Goal: Task Accomplishment & Management: Manage account settings

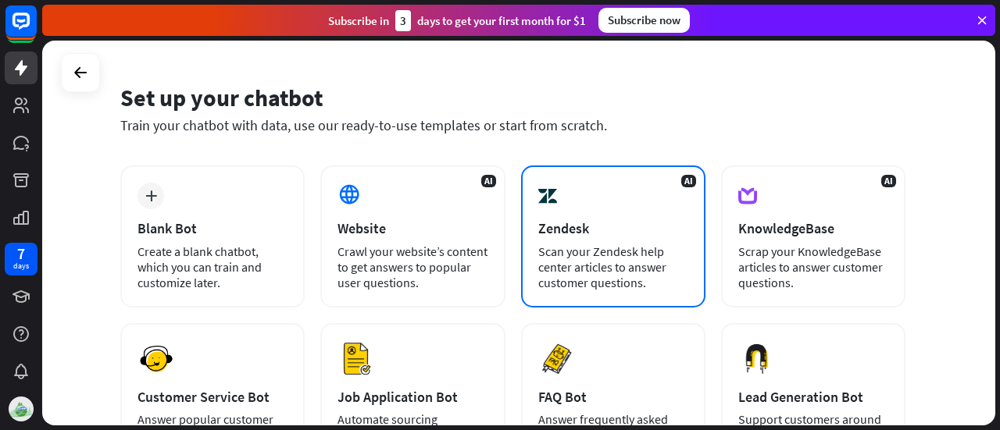
scroll to position [261, 0]
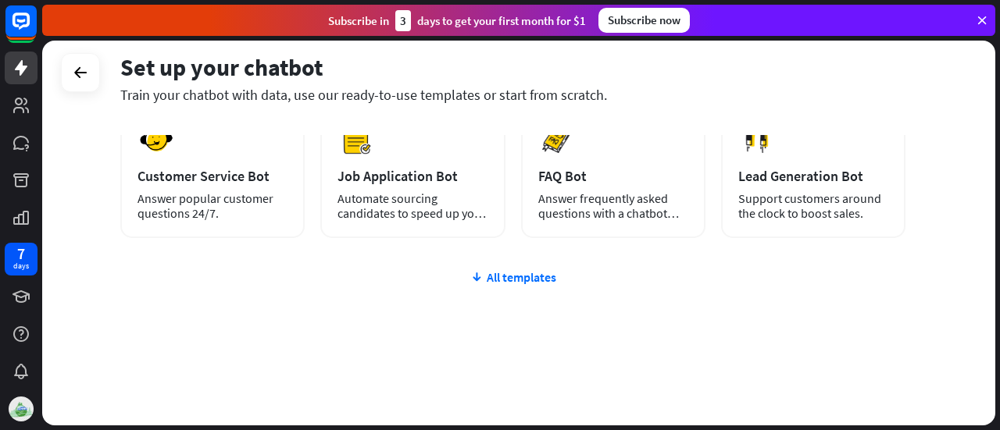
click at [510, 285] on div "plus Blank Bot Create a blank chatbot, which you can train and customize later.…" at bounding box center [512, 185] width 785 height 481
click at [529, 269] on div "All templates" at bounding box center [512, 277] width 785 height 16
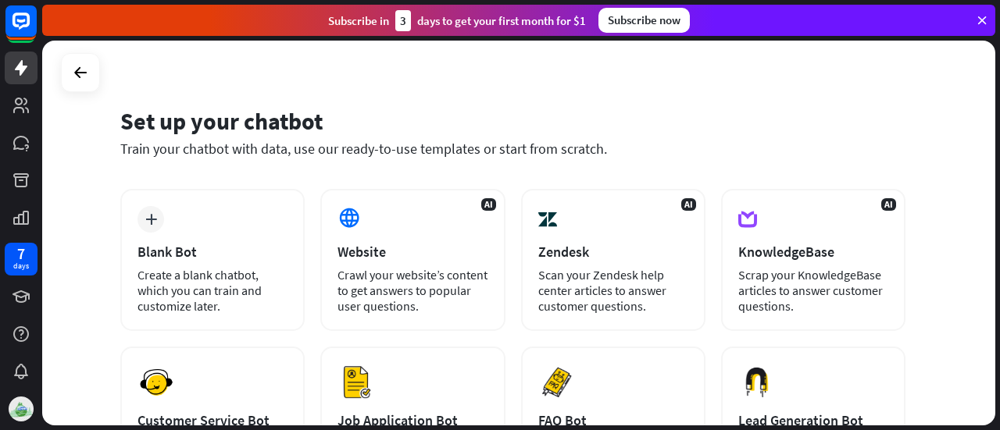
scroll to position [0, 0]
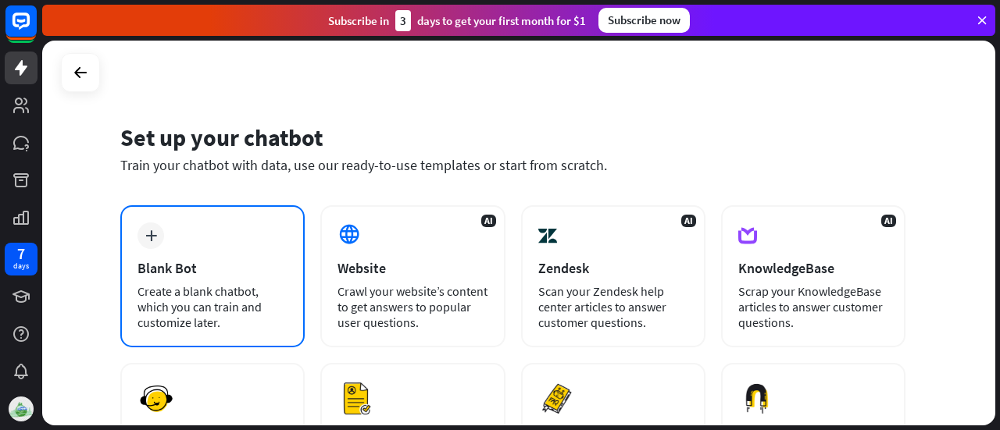
click at [275, 272] on div "Blank Bot" at bounding box center [212, 268] width 150 height 18
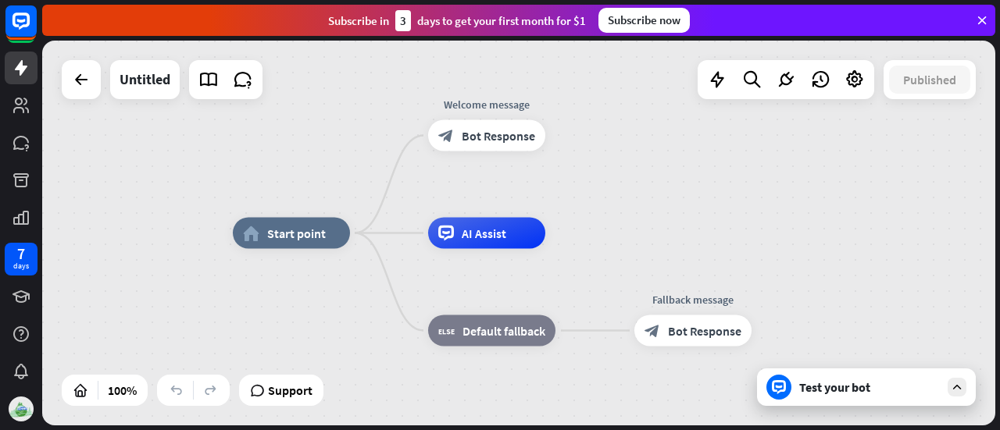
click at [856, 396] on div "Test your bot" at bounding box center [866, 387] width 219 height 37
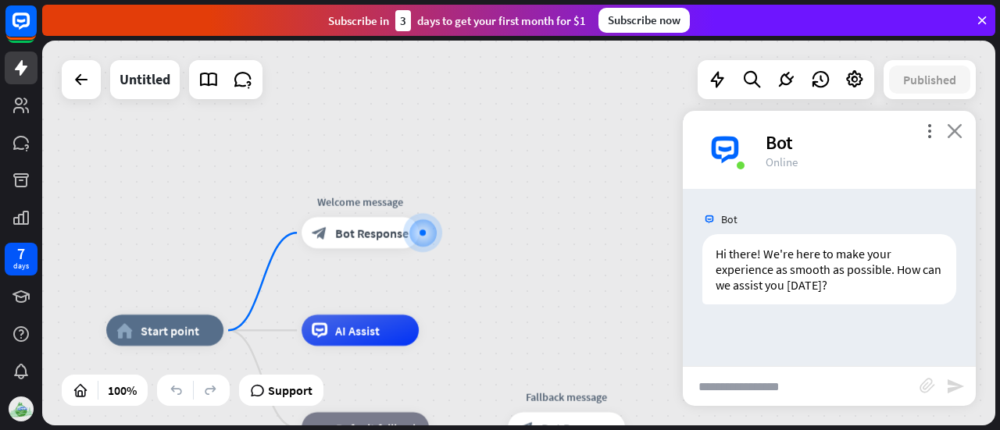
click at [958, 129] on icon "close" at bounding box center [955, 130] width 16 height 15
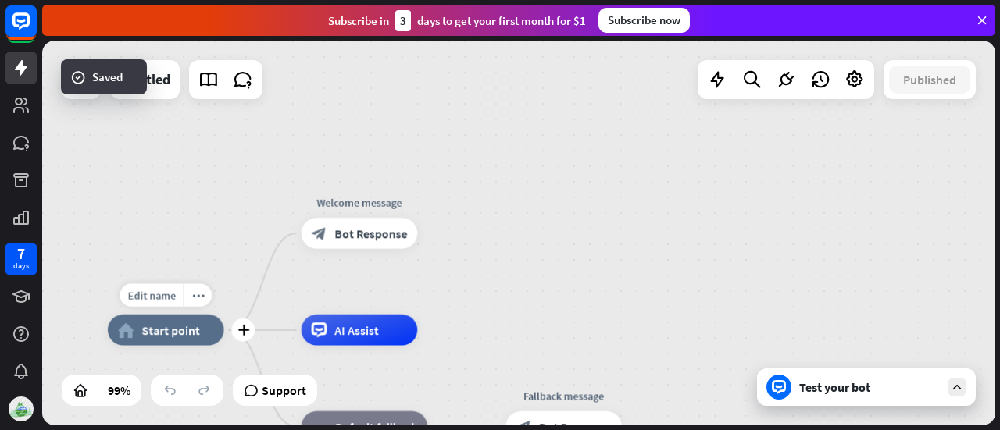
click at [177, 318] on div "home_2 Start point" at bounding box center [166, 330] width 116 height 31
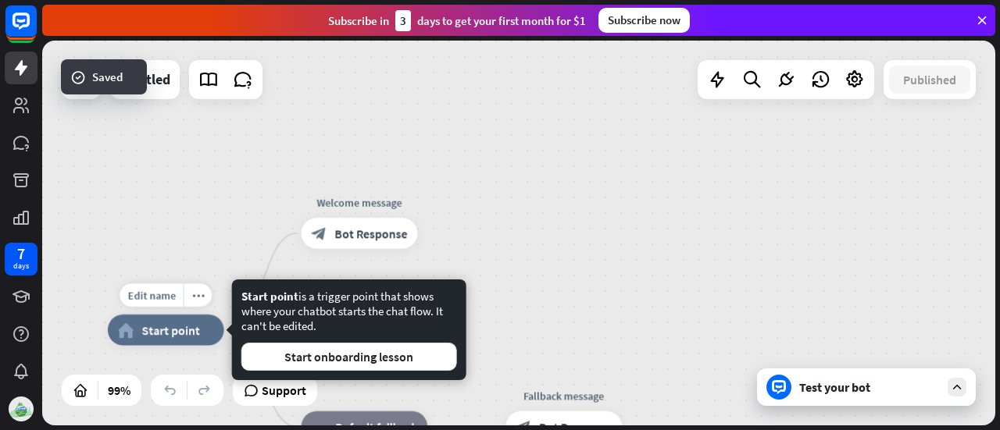
click at [172, 334] on span "Start point" at bounding box center [171, 331] width 58 height 16
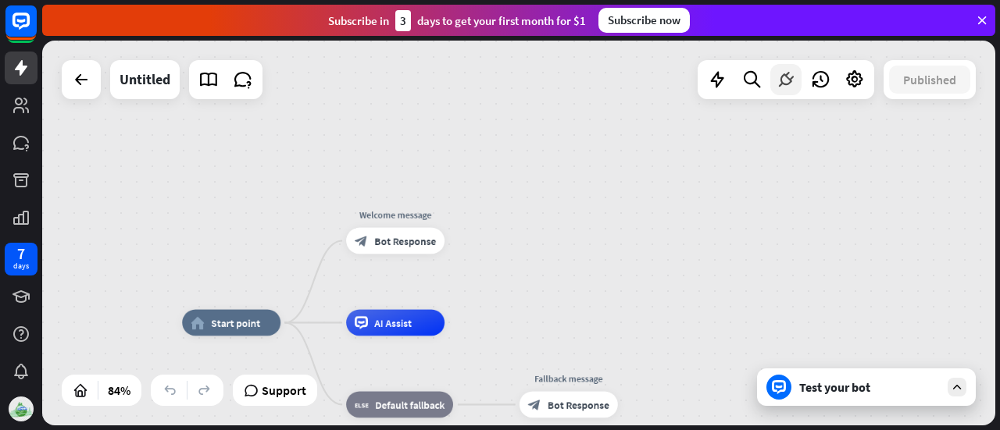
click at [771, 80] on div at bounding box center [785, 79] width 31 height 31
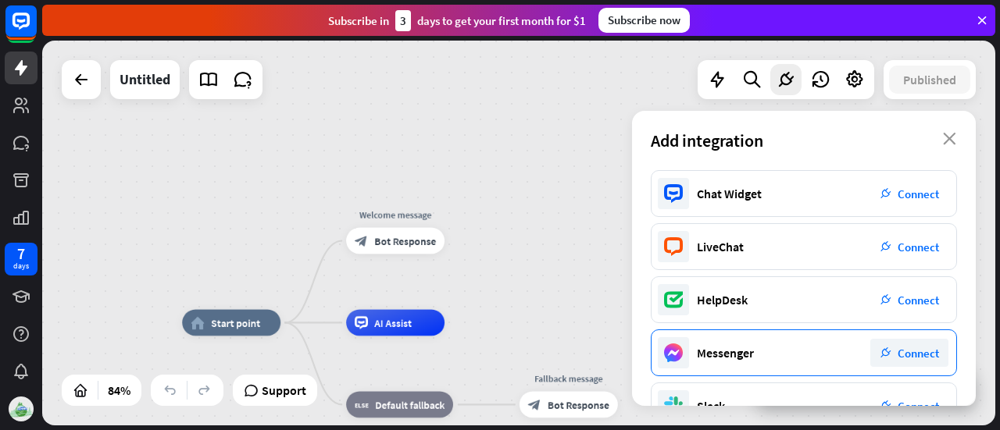
click at [899, 343] on div "plug_integration Connect" at bounding box center [909, 353] width 78 height 28
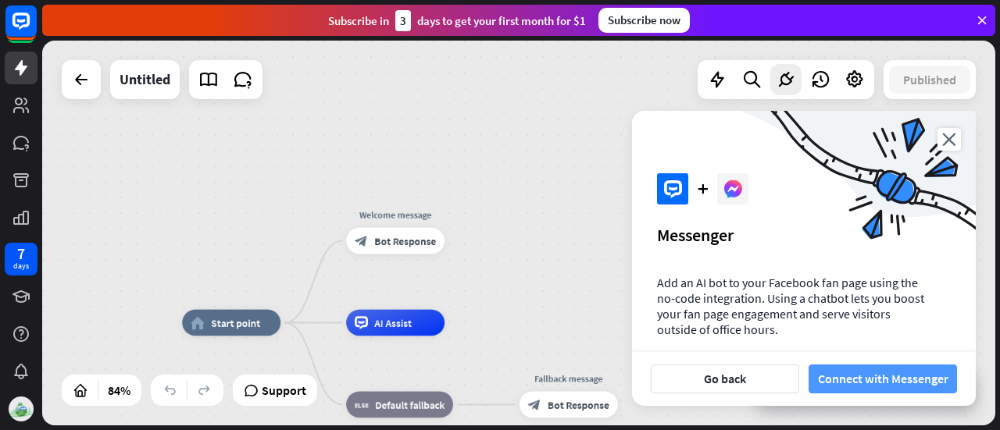
click at [872, 383] on button "Connect with Messenger" at bounding box center [882, 379] width 148 height 29
click at [868, 388] on button "Connect with Messenger" at bounding box center [882, 379] width 148 height 29
click at [837, 376] on button "Connect with Messenger" at bounding box center [882, 379] width 148 height 29
click at [851, 382] on button "Connect with Messenger" at bounding box center [882, 379] width 148 height 29
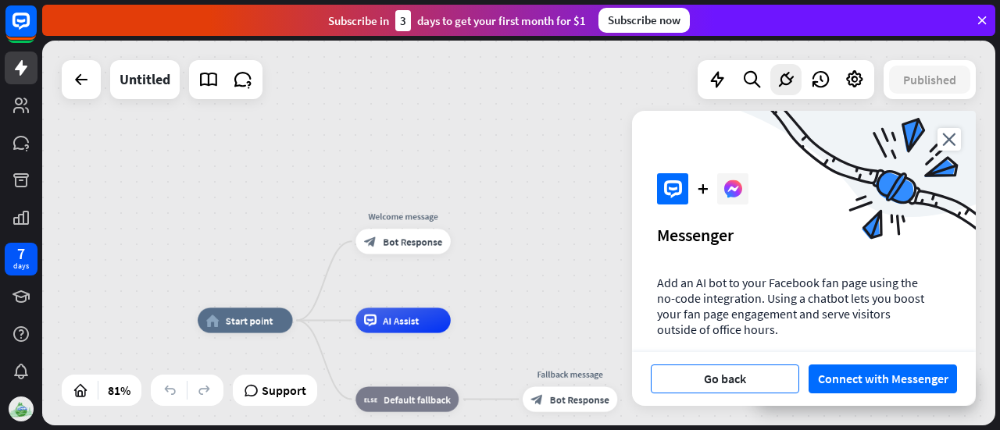
click at [719, 379] on button "Go back" at bounding box center [725, 379] width 148 height 29
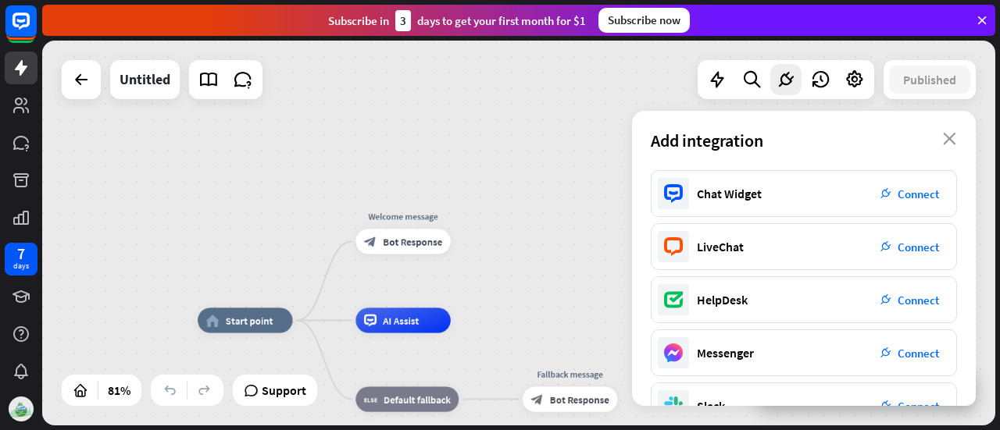
click at [984, 27] on div "Subscribe [DATE] to get your first month for $1 Subscribe now" at bounding box center [518, 20] width 953 height 31
click at [25, 402] on img at bounding box center [21, 409] width 25 height 25
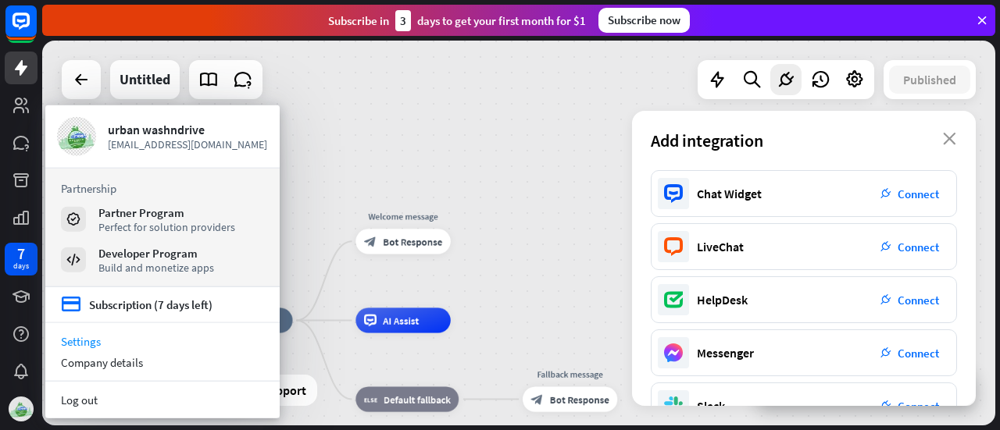
click at [137, 344] on link "Settings" at bounding box center [162, 341] width 234 height 21
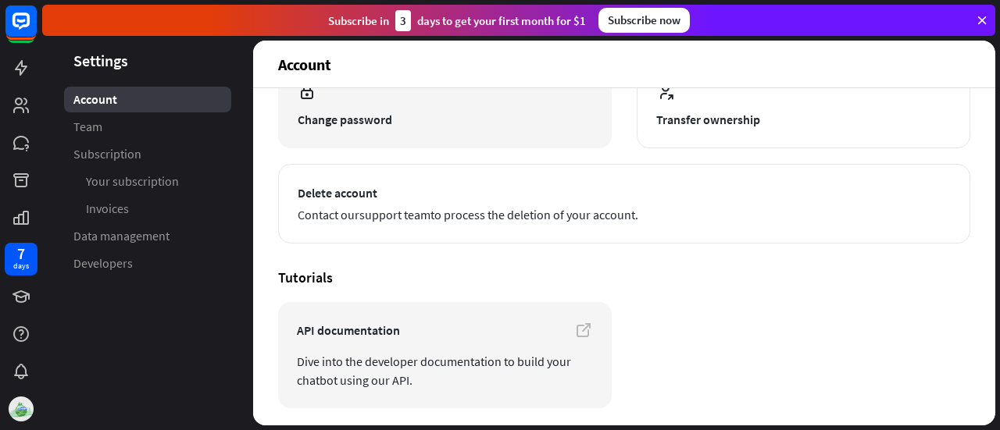
scroll to position [261, 0]
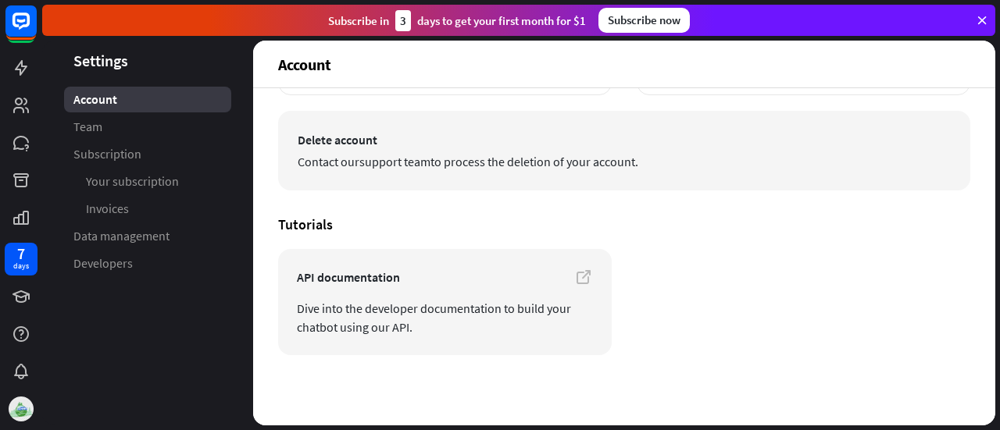
click at [393, 181] on button "Delete account Contact our support team to process the deletion of your account." at bounding box center [624, 151] width 692 height 80
click at [377, 165] on link "support team" at bounding box center [394, 162] width 71 height 16
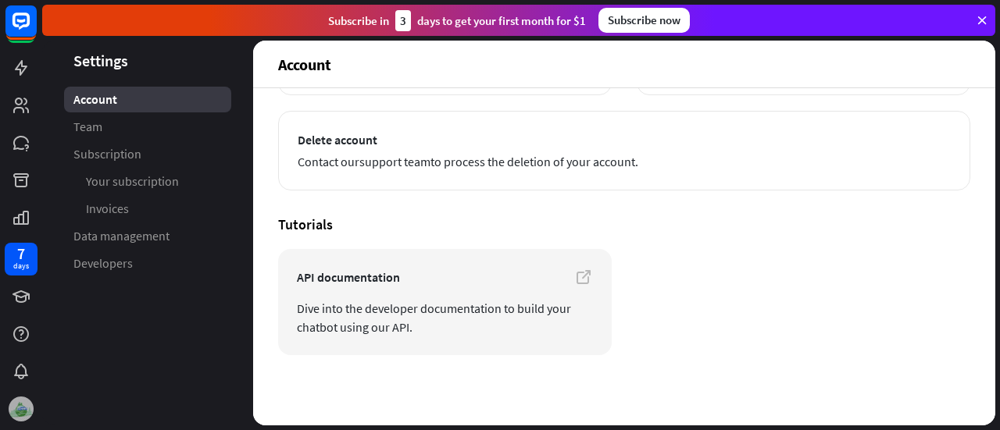
click at [20, 409] on img at bounding box center [21, 409] width 25 height 25
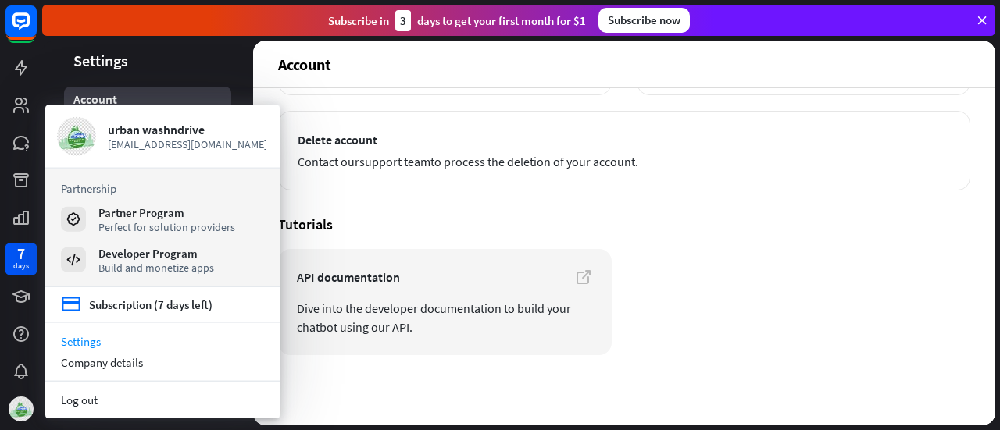
click at [89, 346] on link "Settings" at bounding box center [162, 341] width 234 height 21
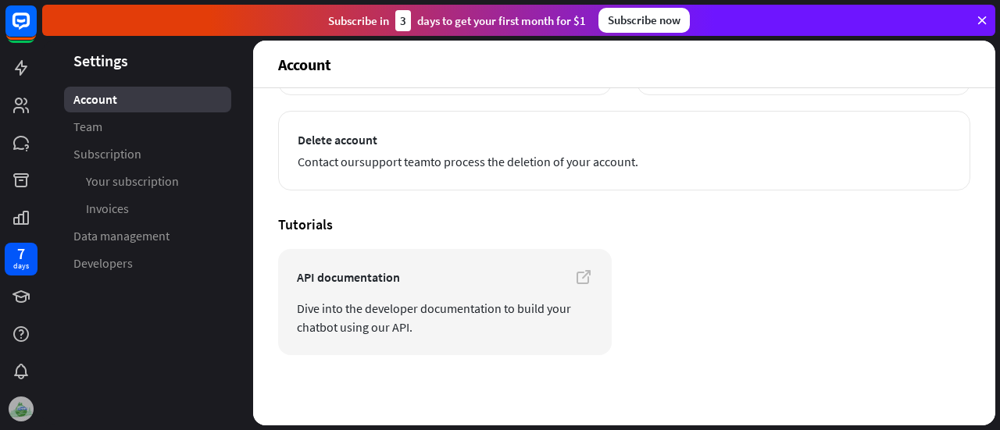
click at [25, 408] on img at bounding box center [21, 409] width 25 height 25
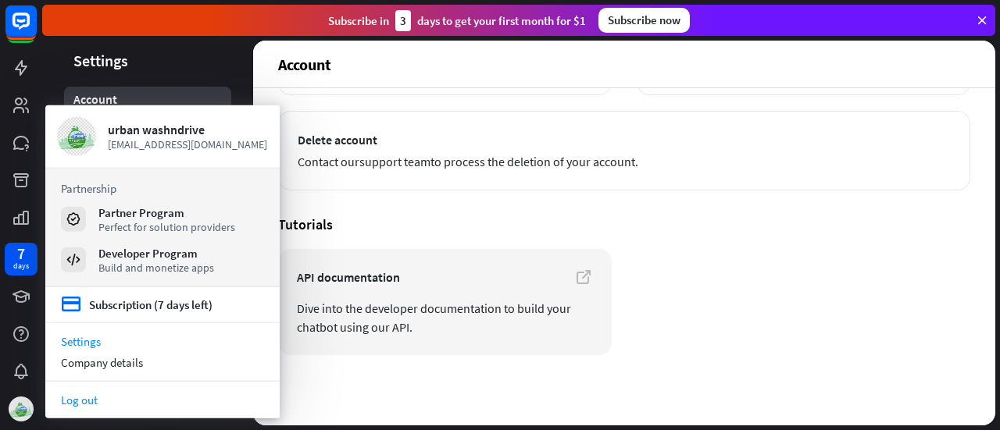
click at [116, 394] on link "Log out" at bounding box center [162, 400] width 234 height 21
